Goal: Task Accomplishment & Management: Use online tool/utility

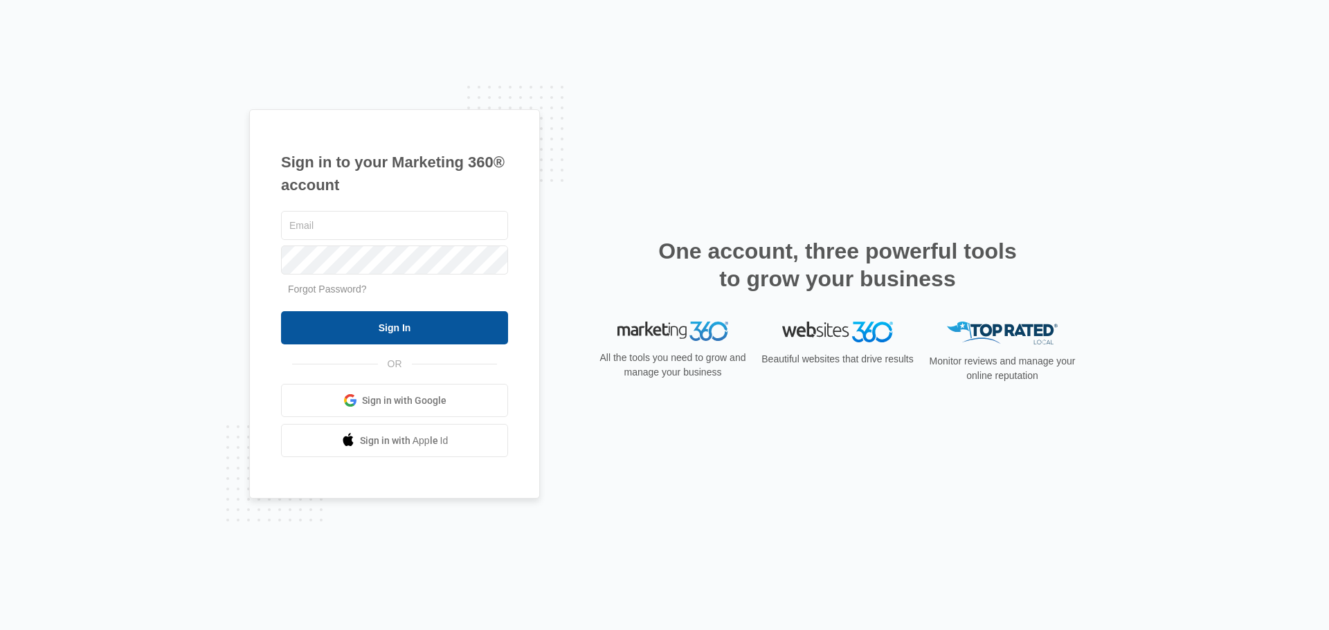
type input "[PERSON_NAME][EMAIL_ADDRESS][DOMAIN_NAME]"
click at [434, 320] on input "Sign In" at bounding box center [394, 327] width 227 height 33
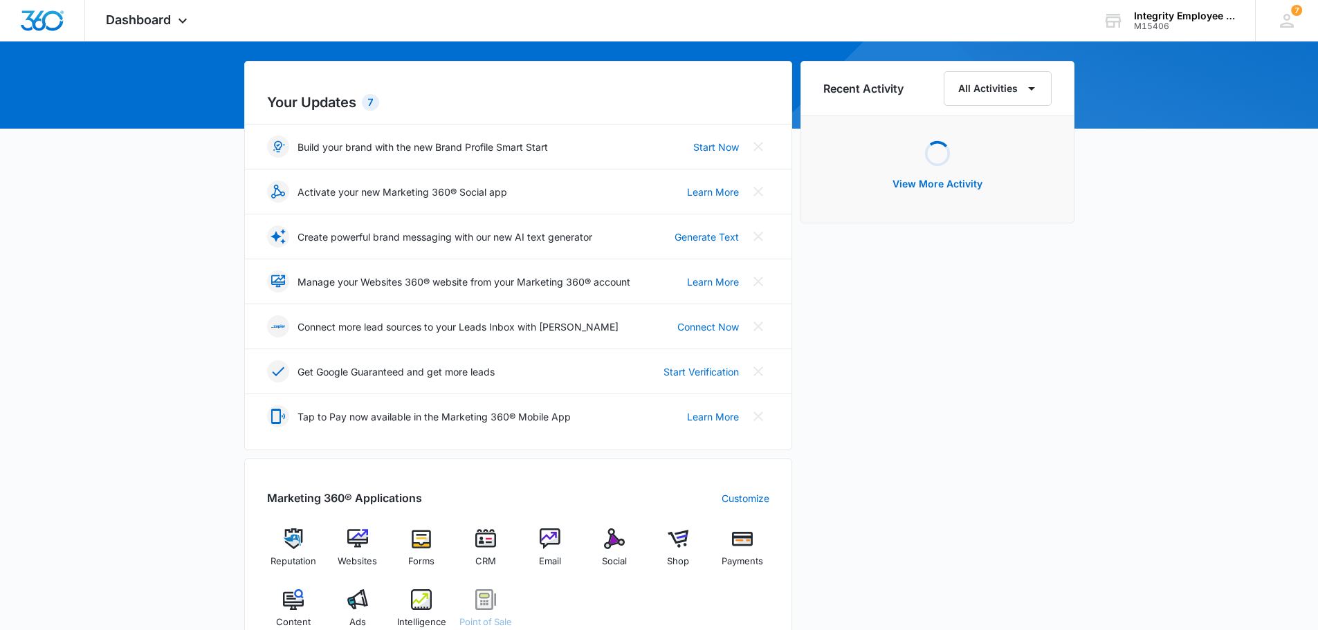
scroll to position [277, 0]
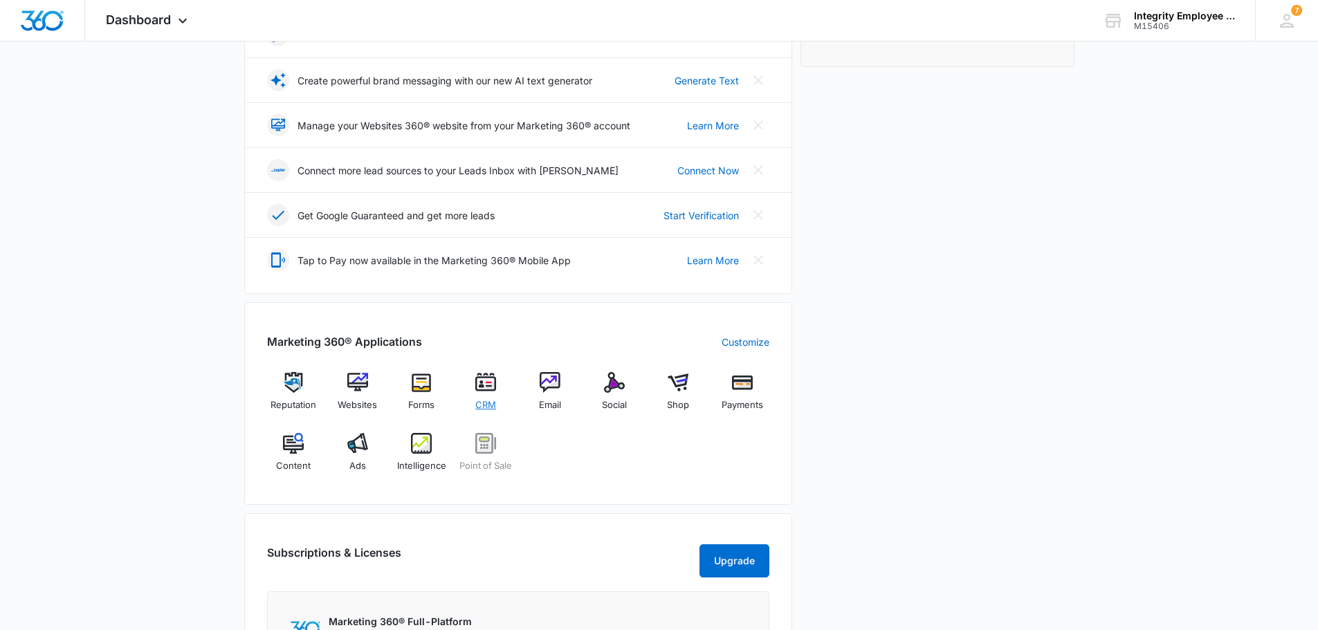
click at [502, 392] on div "CRM" at bounding box center [485, 396] width 53 height 49
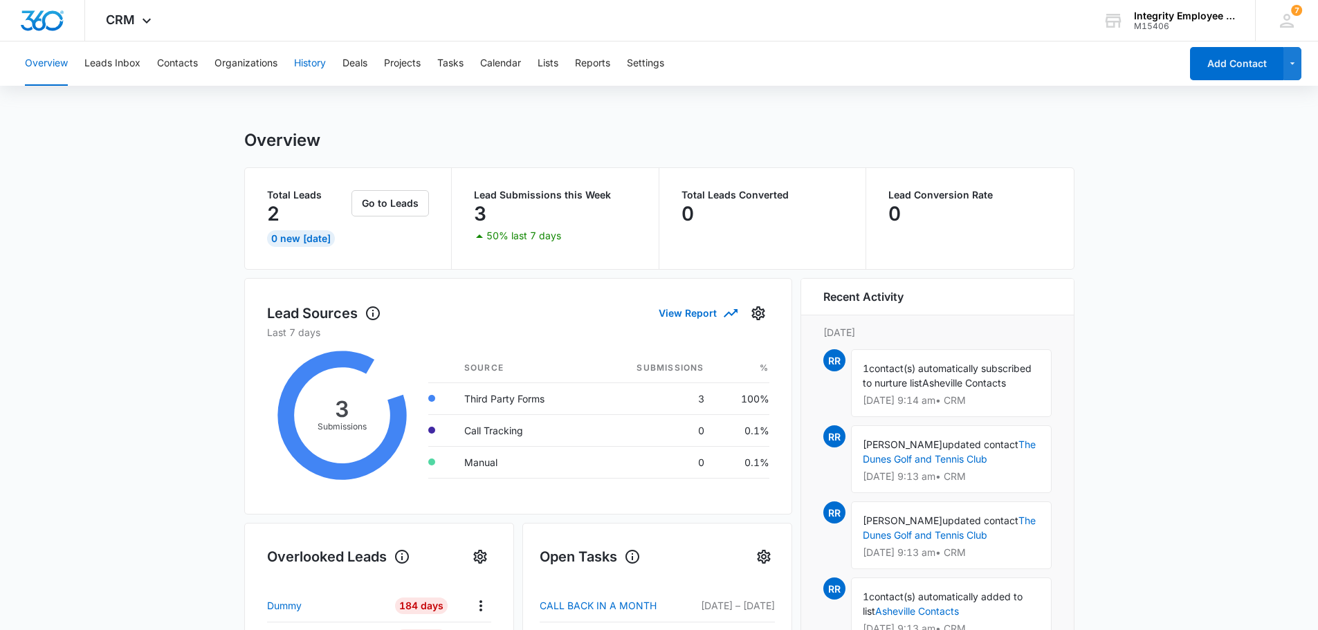
click at [320, 63] on button "History" at bounding box center [310, 64] width 32 height 44
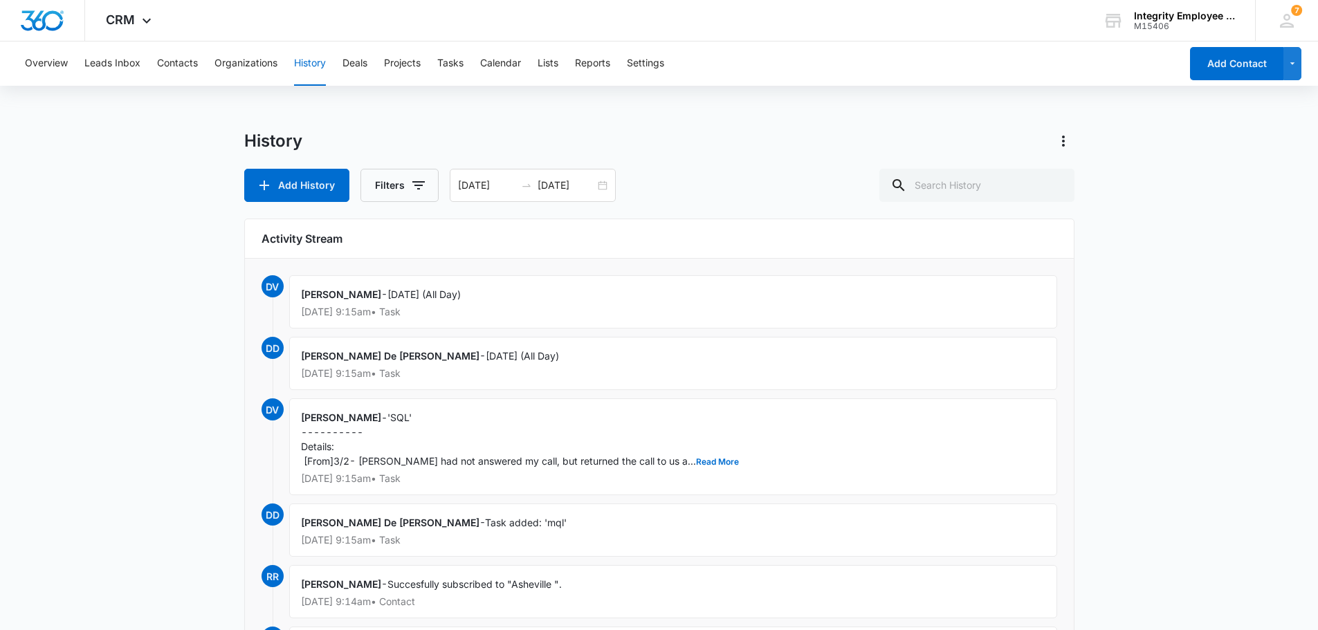
click at [430, 62] on div "Overview Leads Inbox Contacts Organizations History Deals Projects Tasks Calend…" at bounding box center [599, 64] width 1164 height 44
click at [454, 59] on button "Tasks" at bounding box center [450, 64] width 26 height 44
